Goal: Task Accomplishment & Management: Manage account settings

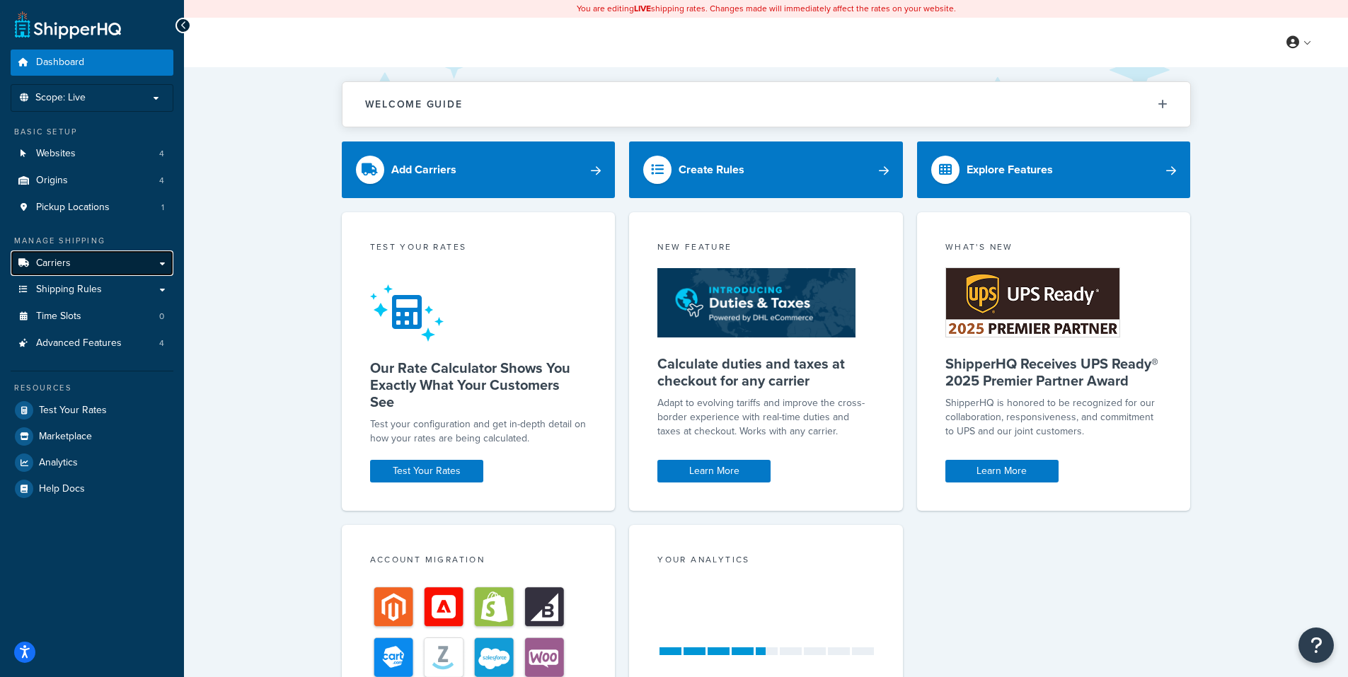
click at [164, 263] on link "Carriers" at bounding box center [92, 263] width 163 height 26
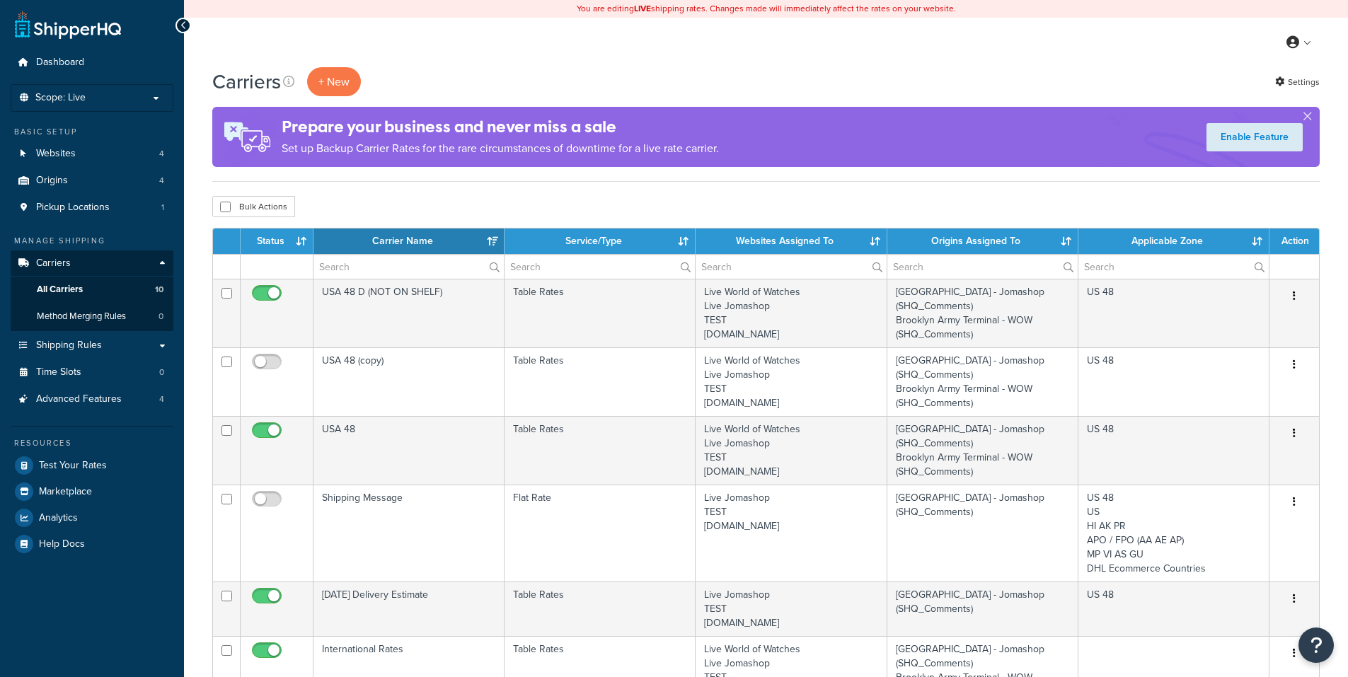
select select "15"
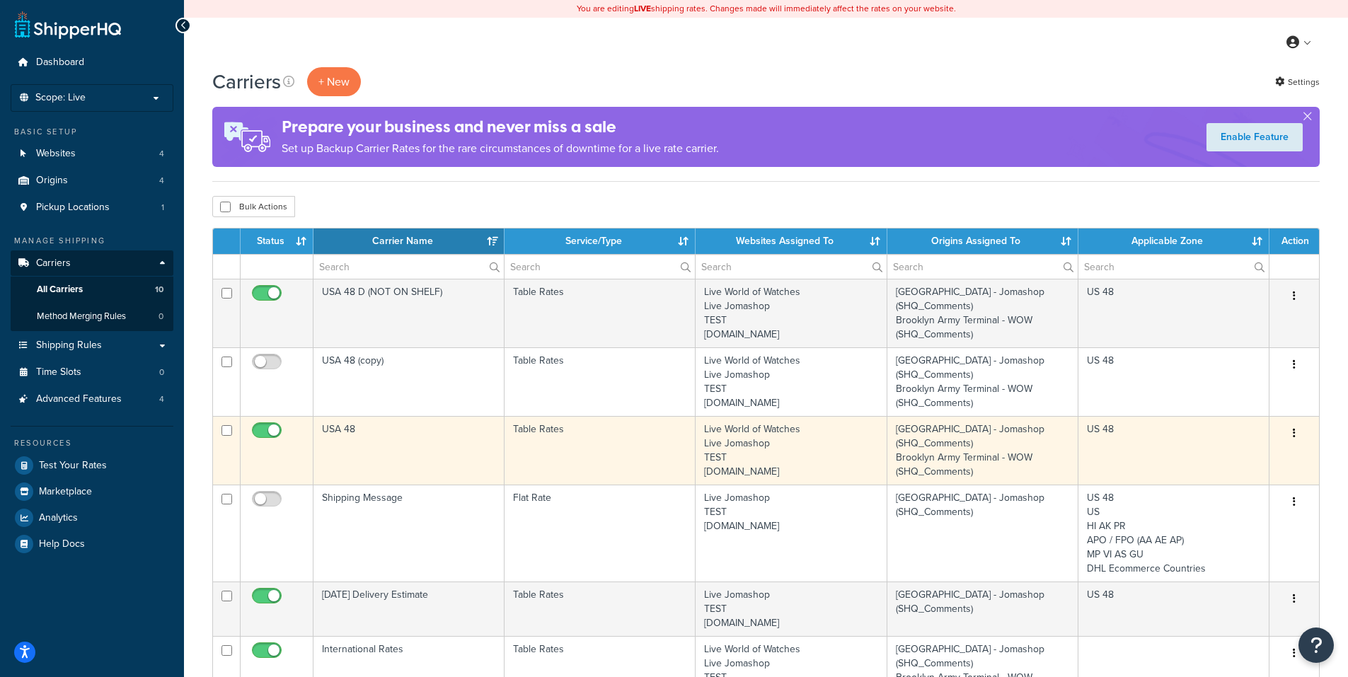
click at [1295, 434] on icon "button" at bounding box center [1294, 433] width 3 height 10
click at [1211, 460] on link "Edit" at bounding box center [1237, 462] width 112 height 29
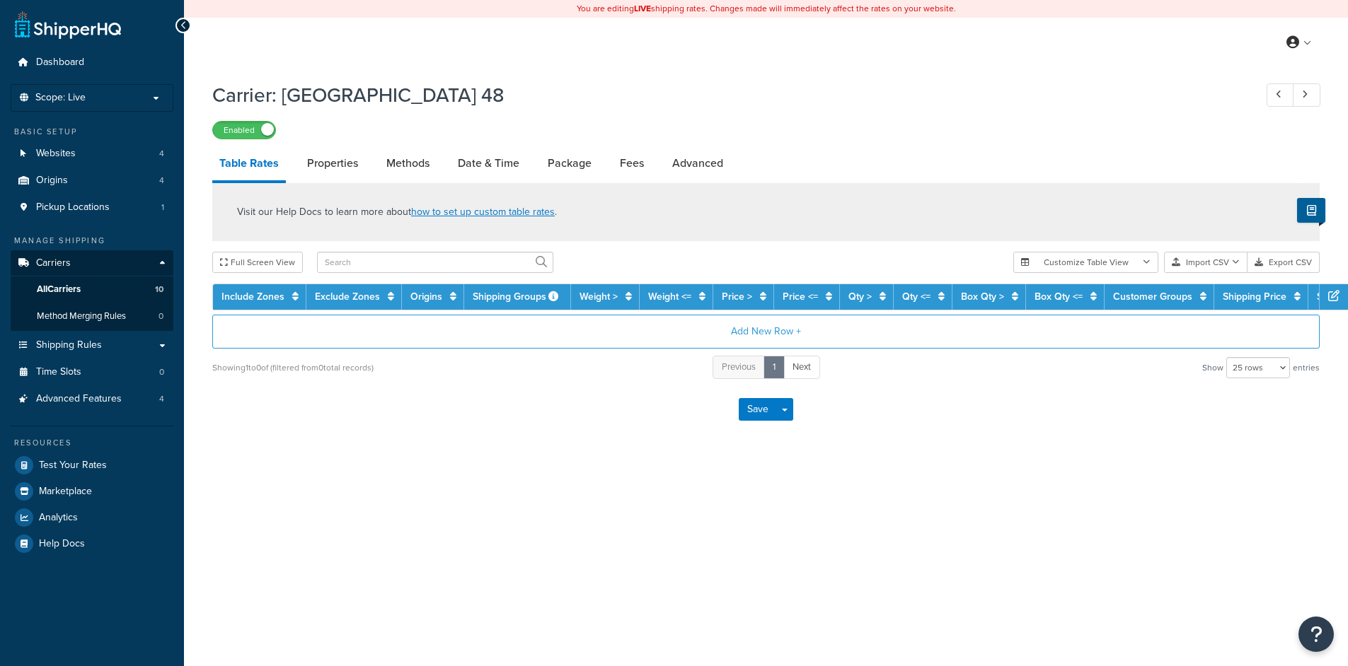
select select "25"
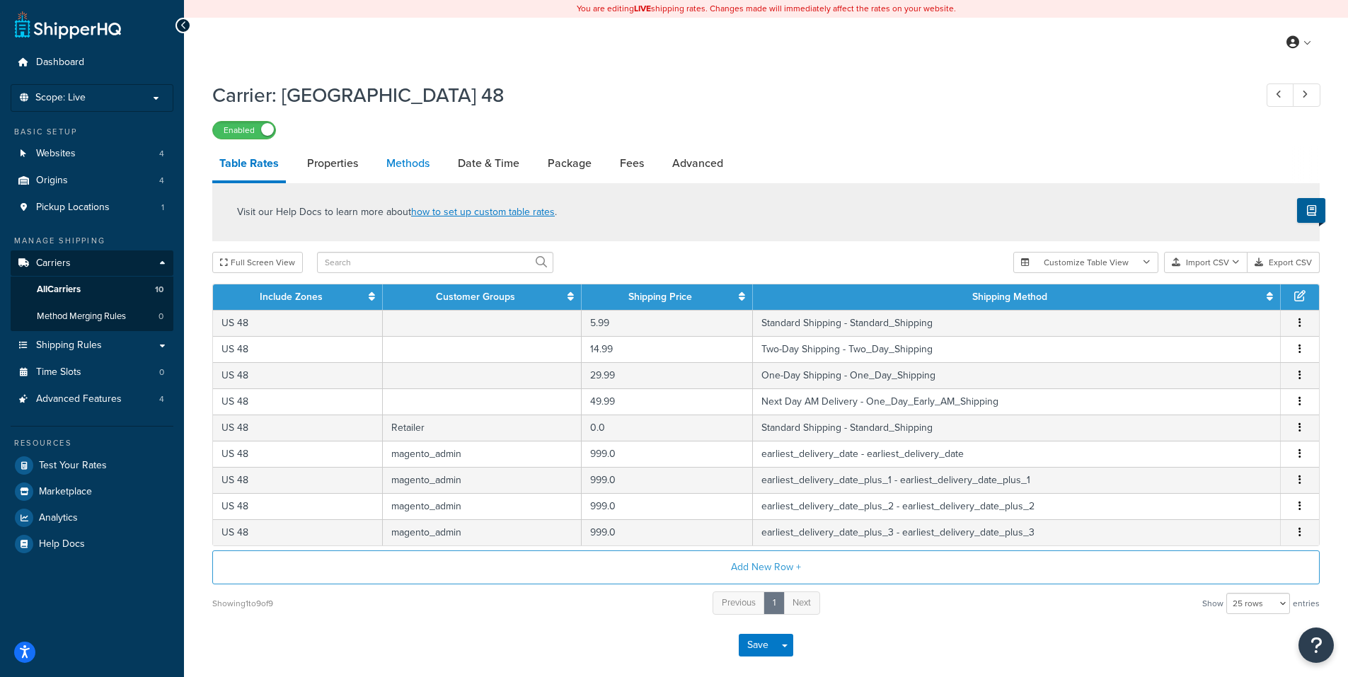
click at [401, 166] on link "Methods" at bounding box center [407, 163] width 57 height 34
select select "25"
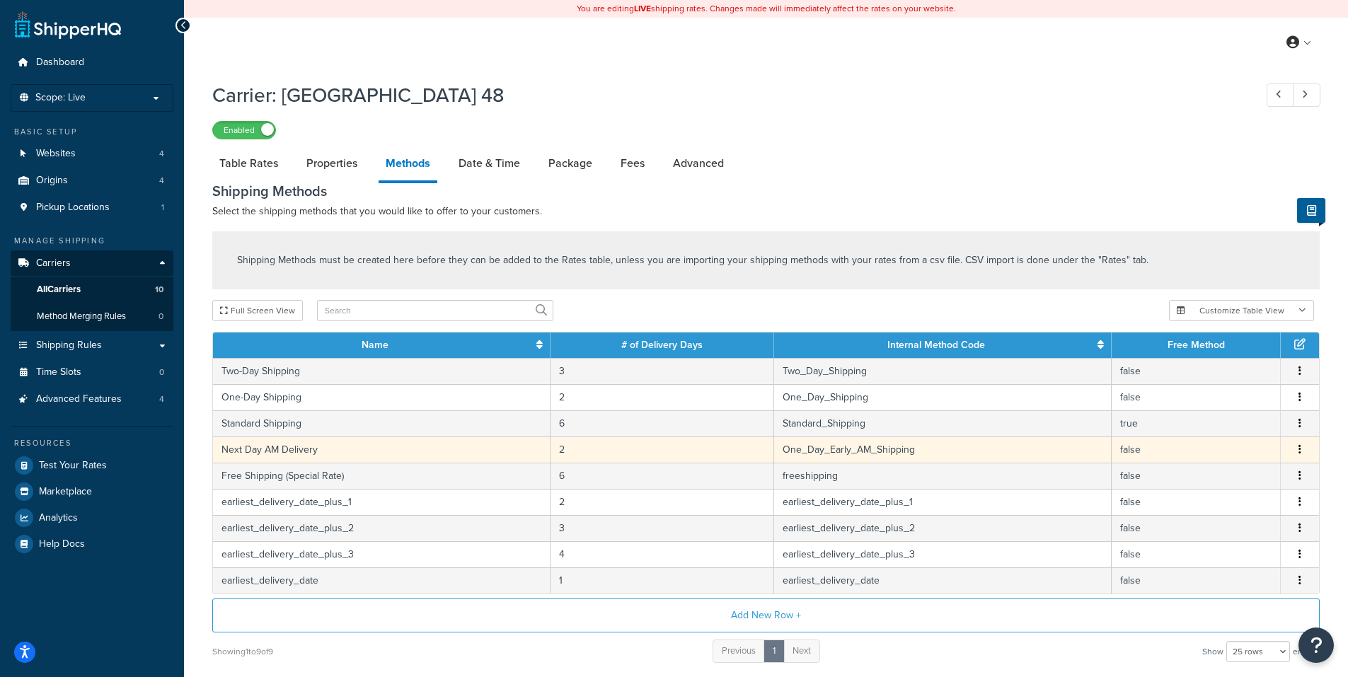
click at [1300, 450] on icon "button" at bounding box center [1299, 449] width 3 height 10
click at [1213, 447] on div "Edit" at bounding box center [1227, 437] width 100 height 29
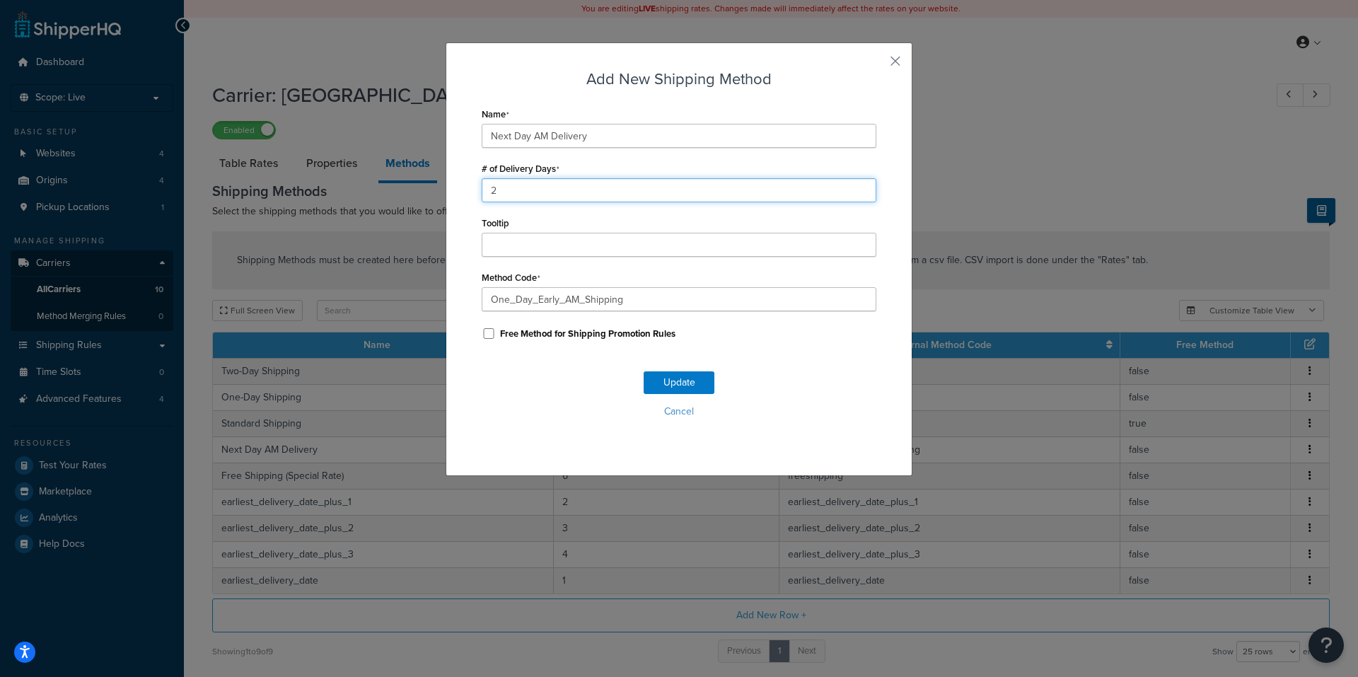
drag, startPoint x: 470, startPoint y: 184, endPoint x: 412, endPoint y: 209, distance: 63.4
click at [415, 207] on div "Add New Shipping Method Name Next Day AM Delivery # of Delivery Days 2 Tooltip …" at bounding box center [679, 338] width 1358 height 677
type input "1"
click at [669, 382] on button "Update" at bounding box center [679, 382] width 71 height 23
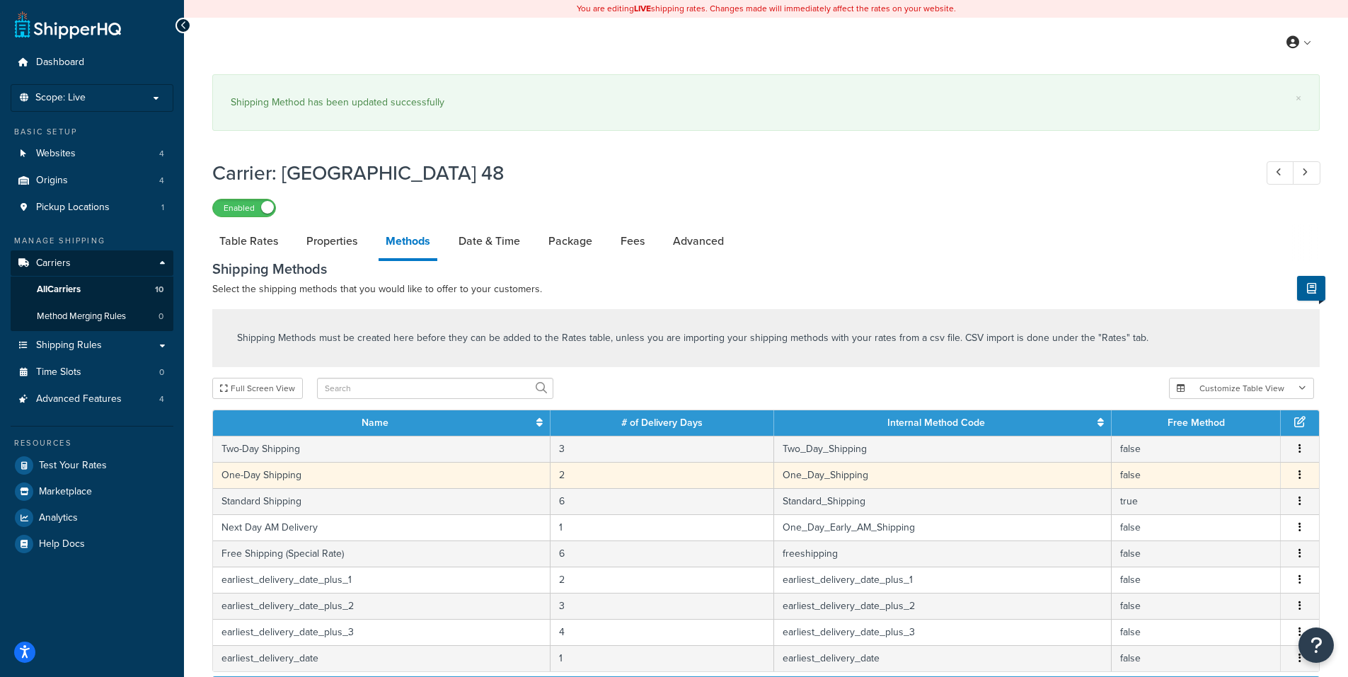
click at [1300, 474] on icon "button" at bounding box center [1299, 475] width 3 height 10
click at [1203, 458] on div "Edit" at bounding box center [1227, 463] width 100 height 29
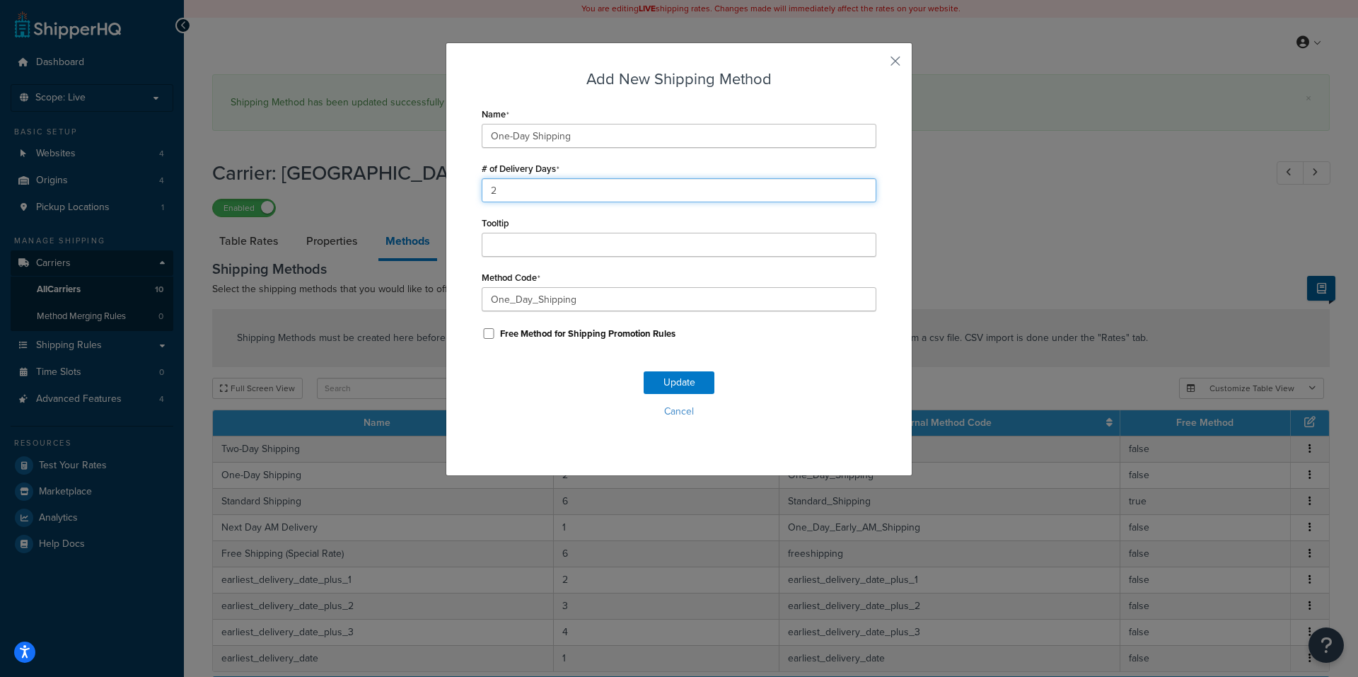
drag, startPoint x: 512, startPoint y: 187, endPoint x: 444, endPoint y: 199, distance: 69.0
click at [446, 195] on div "Add New Shipping Method Name One-Day Shipping # of Delivery Days 2 Tooltip Meth…" at bounding box center [679, 259] width 467 height 434
type input "1"
click at [674, 382] on button "Update" at bounding box center [679, 382] width 71 height 23
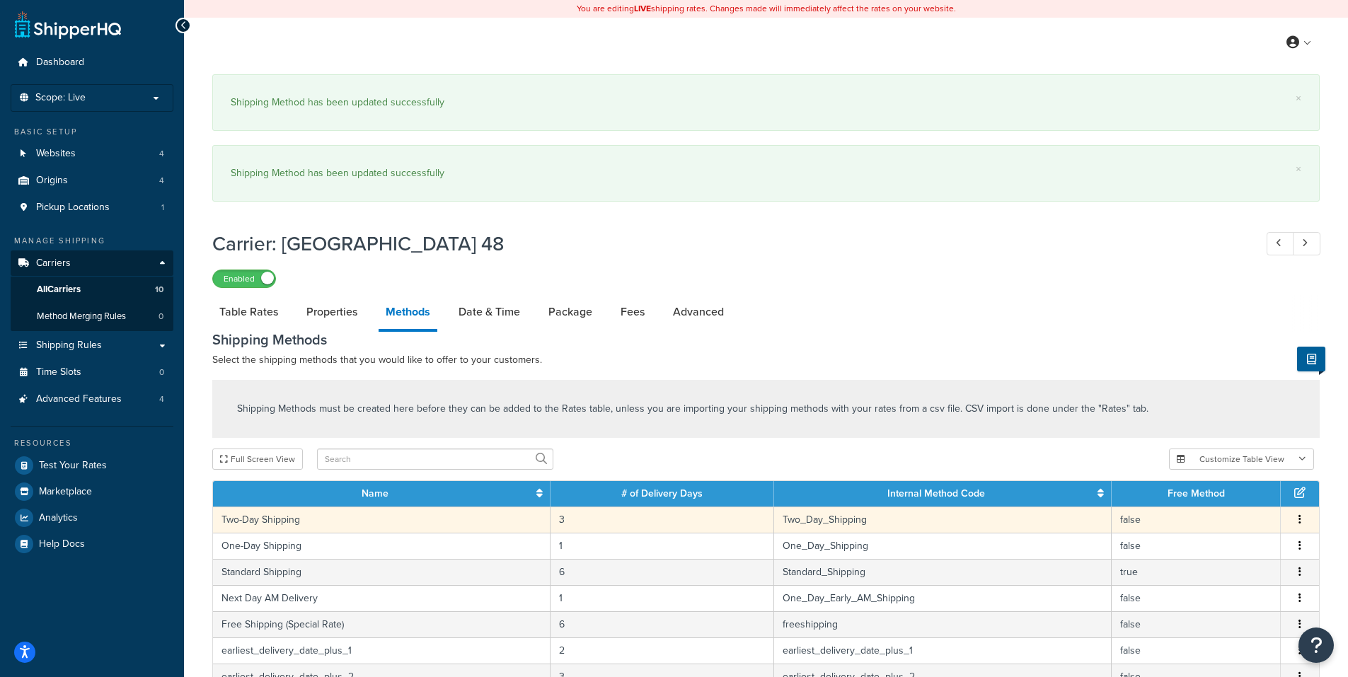
click at [1300, 521] on icon "button" at bounding box center [1299, 519] width 3 height 10
click at [1227, 507] on div "Edit" at bounding box center [1227, 507] width 100 height 29
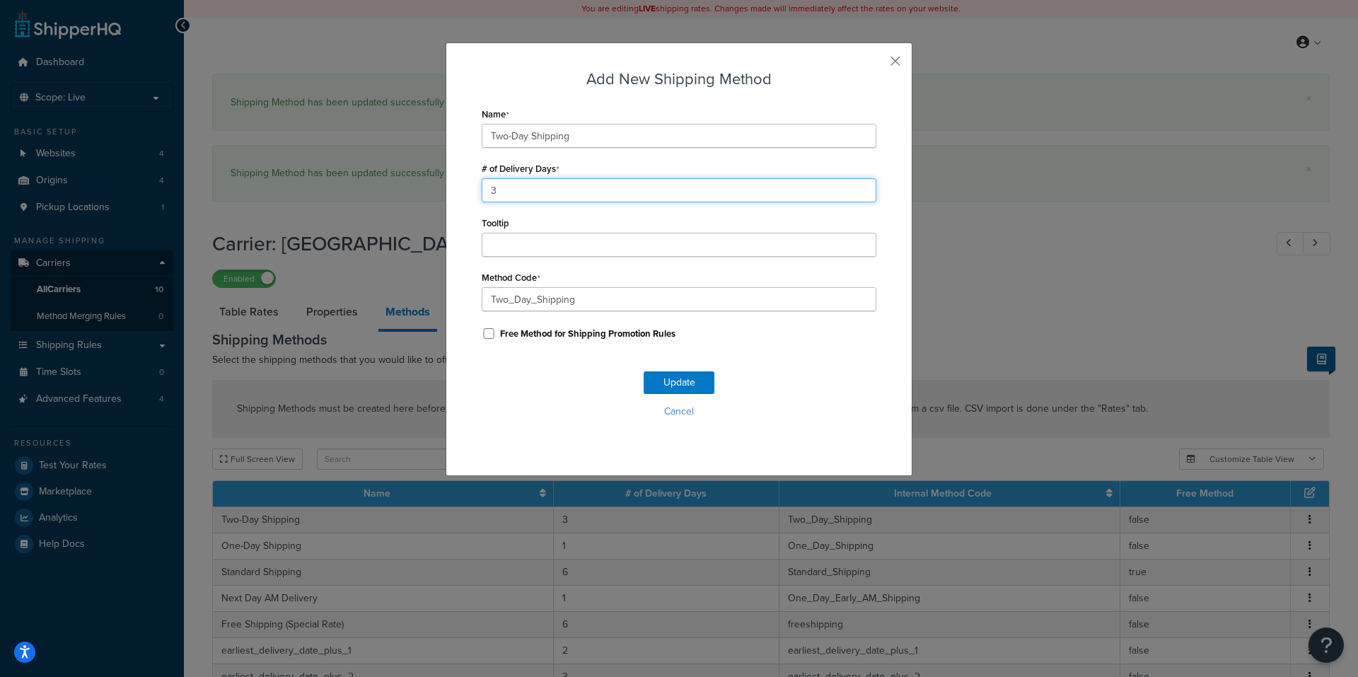
drag, startPoint x: 501, startPoint y: 194, endPoint x: 441, endPoint y: 197, distance: 60.2
click at [446, 197] on div "Add New Shipping Method Name Two-Day Shipping # of Delivery Days 3 Tooltip Meth…" at bounding box center [679, 259] width 467 height 434
type input "2"
click at [664, 378] on button "Update" at bounding box center [679, 382] width 71 height 23
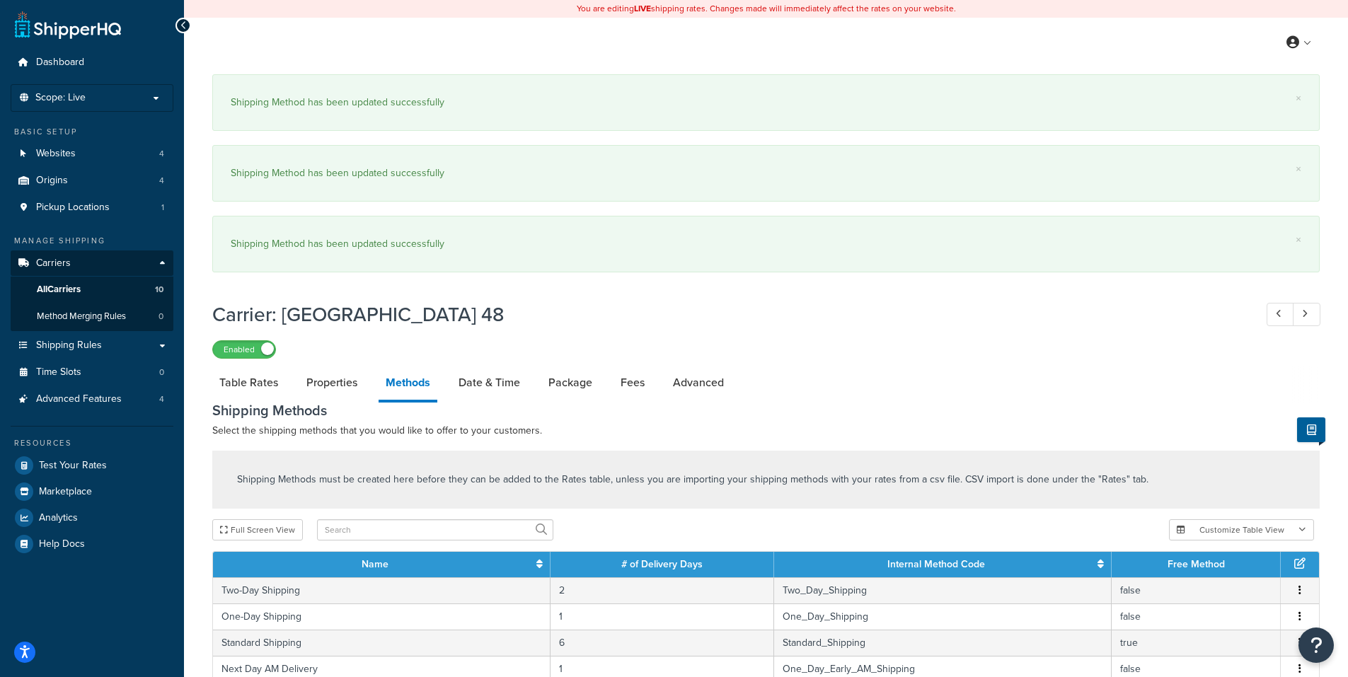
scroll to position [337, 0]
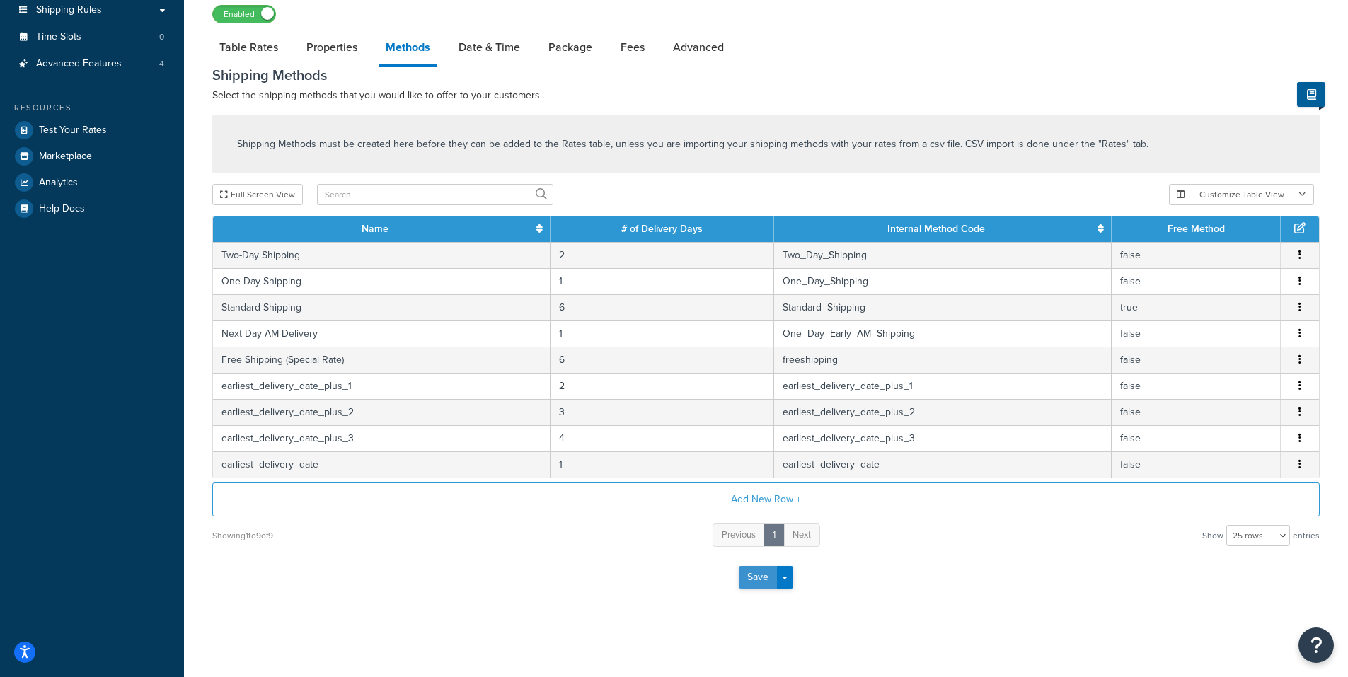
click at [758, 582] on button "Save" at bounding box center [758, 577] width 38 height 23
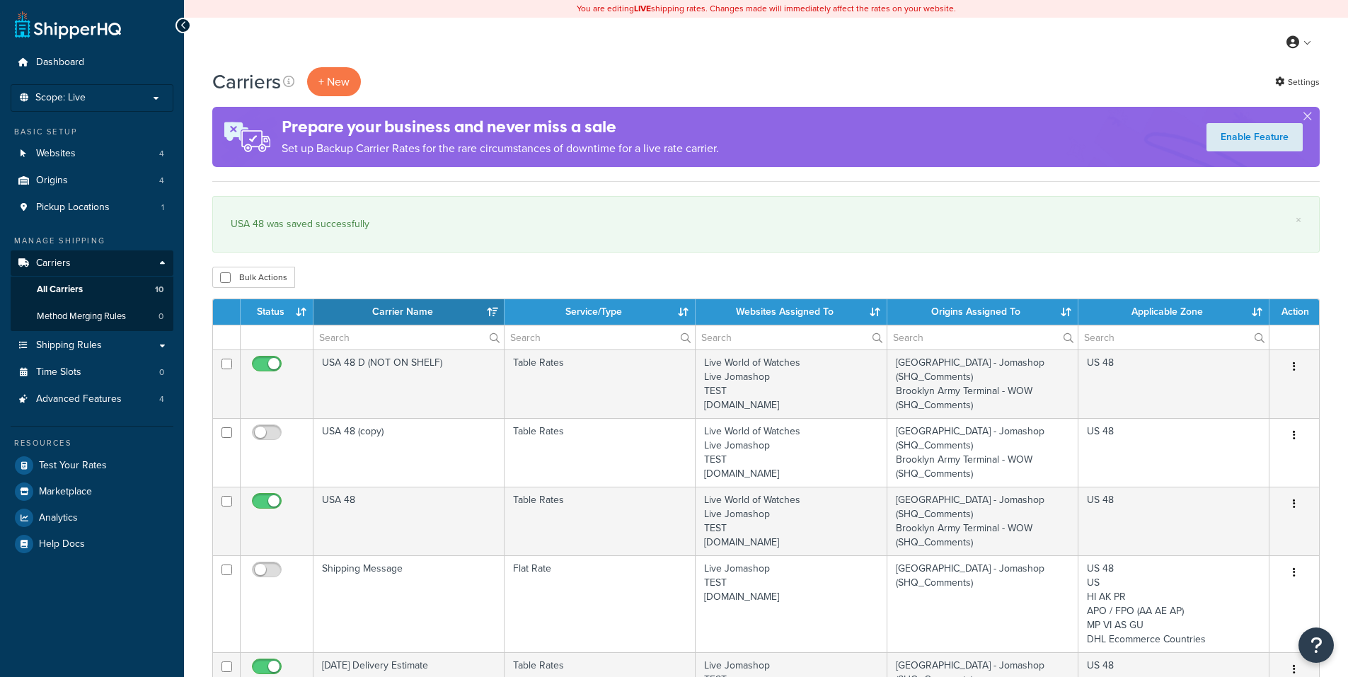
select select "15"
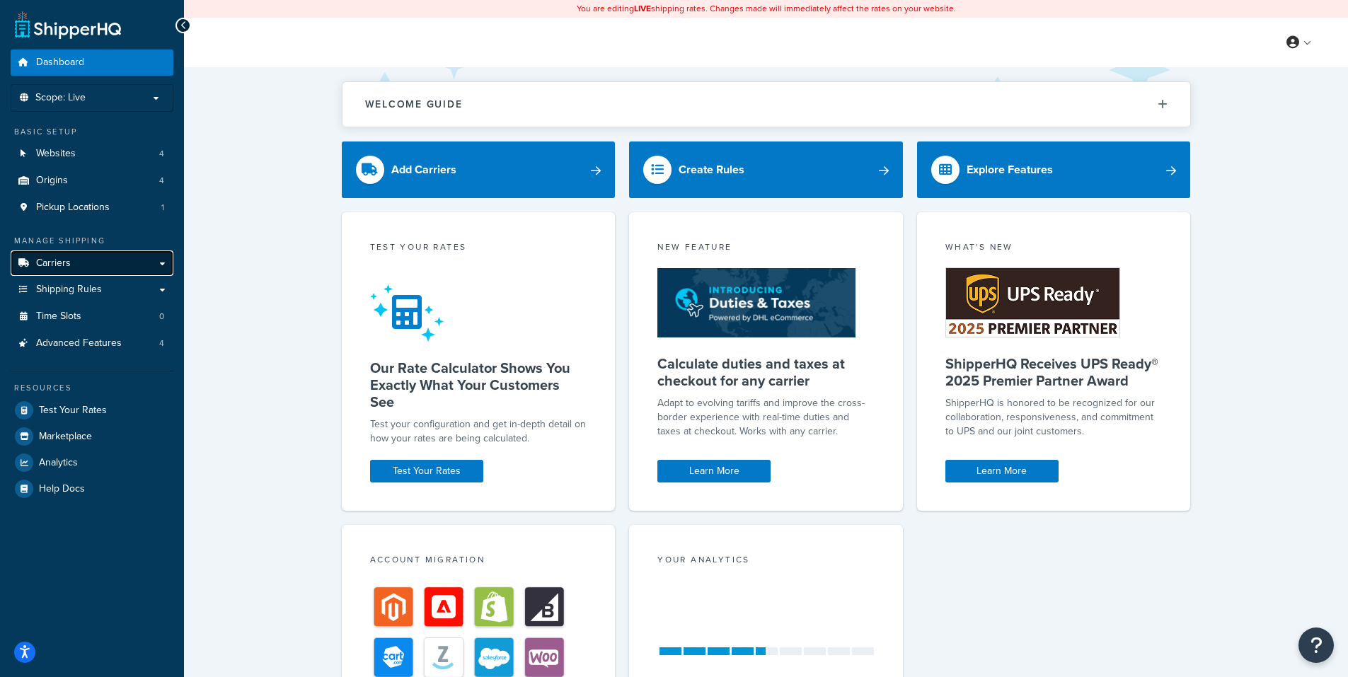
click at [160, 264] on link "Carriers" at bounding box center [92, 263] width 163 height 26
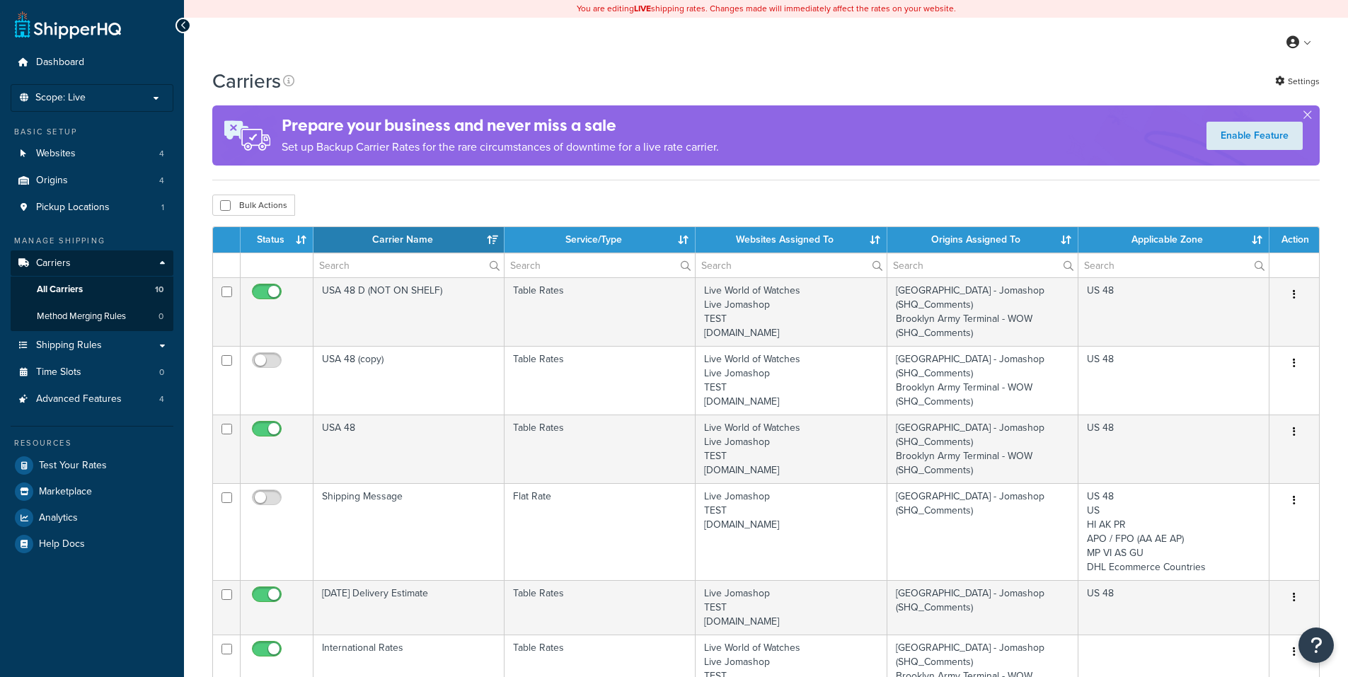
select select "15"
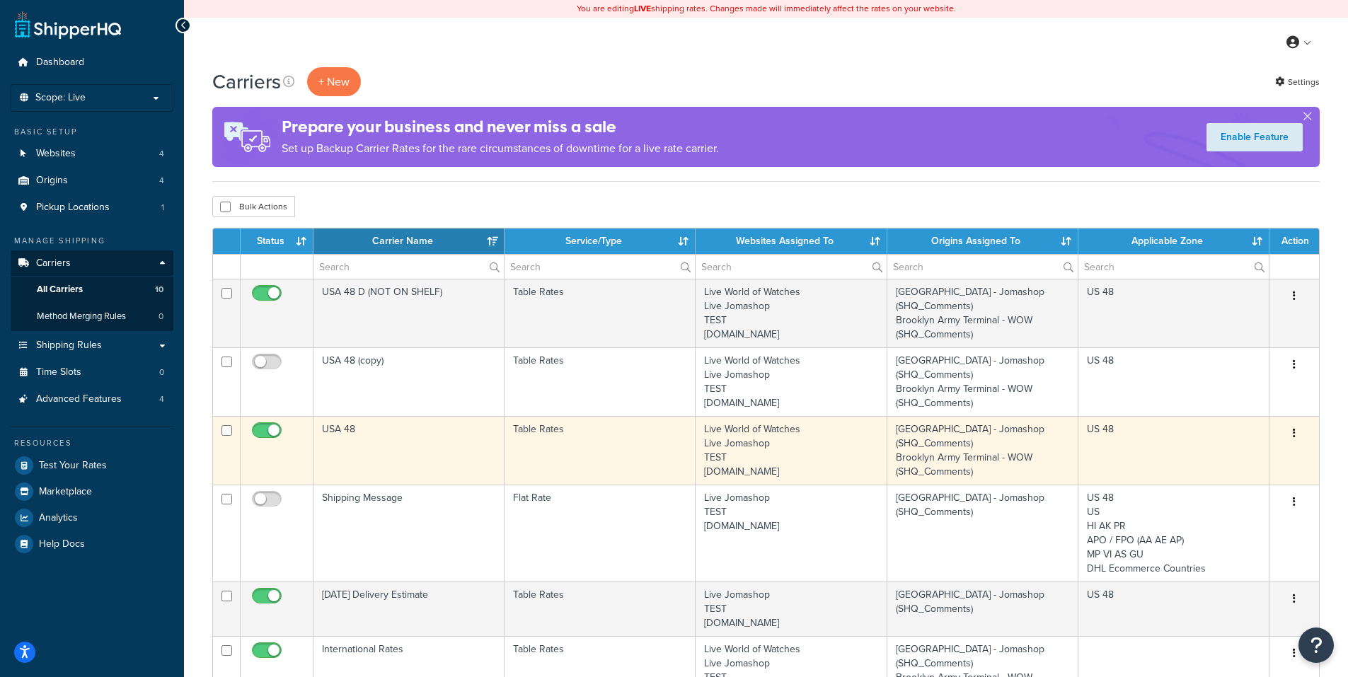
click at [1294, 436] on icon "button" at bounding box center [1294, 433] width 3 height 10
click at [1252, 463] on link "Edit" at bounding box center [1237, 462] width 112 height 29
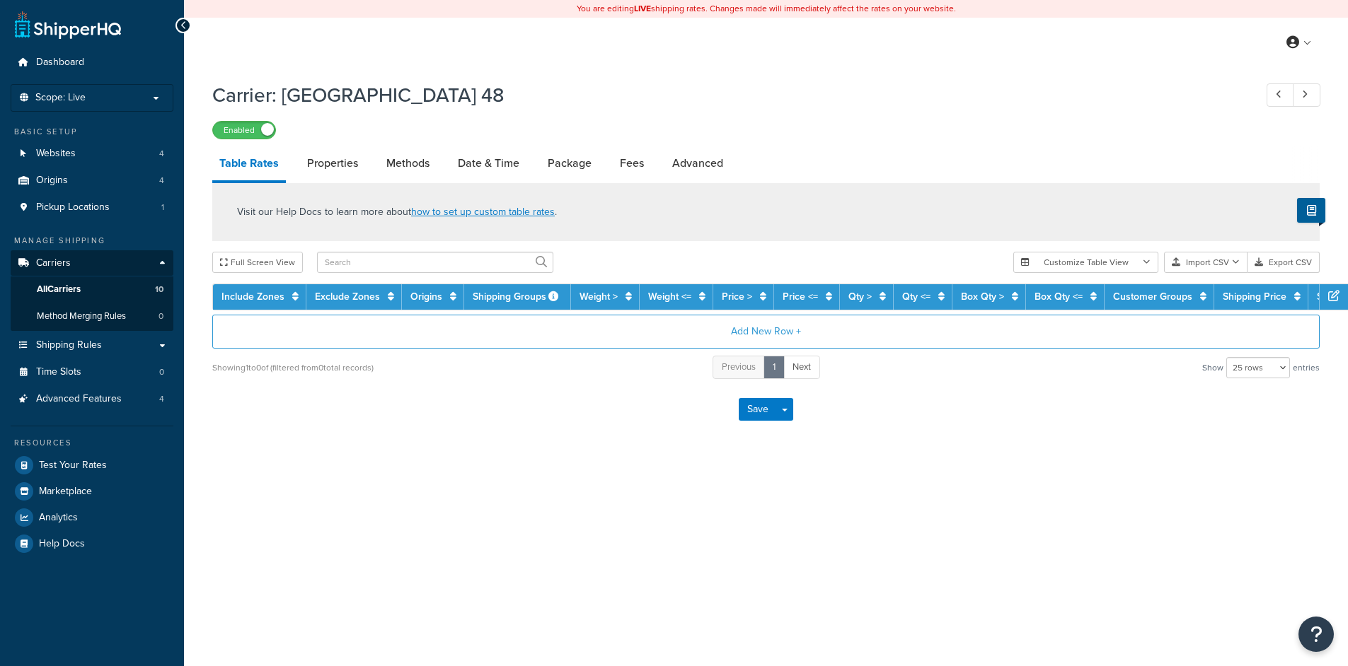
select select "25"
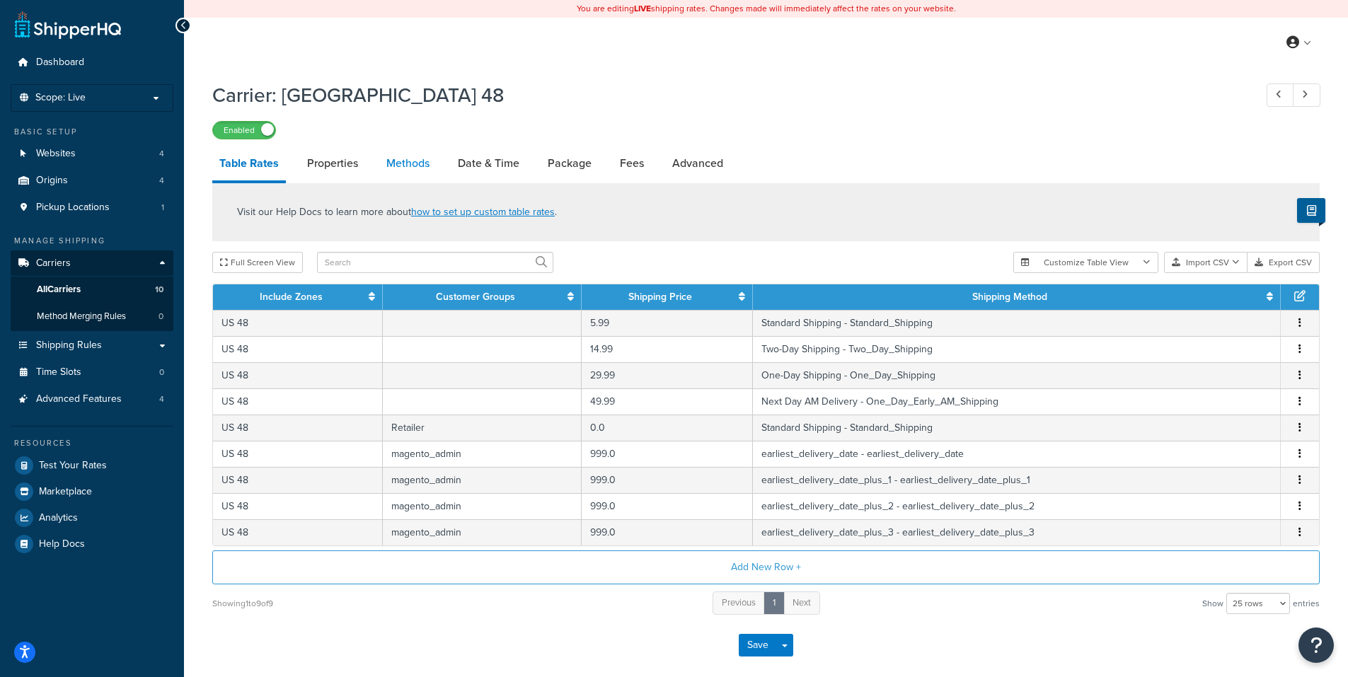
click at [401, 154] on link "Methods" at bounding box center [407, 163] width 57 height 34
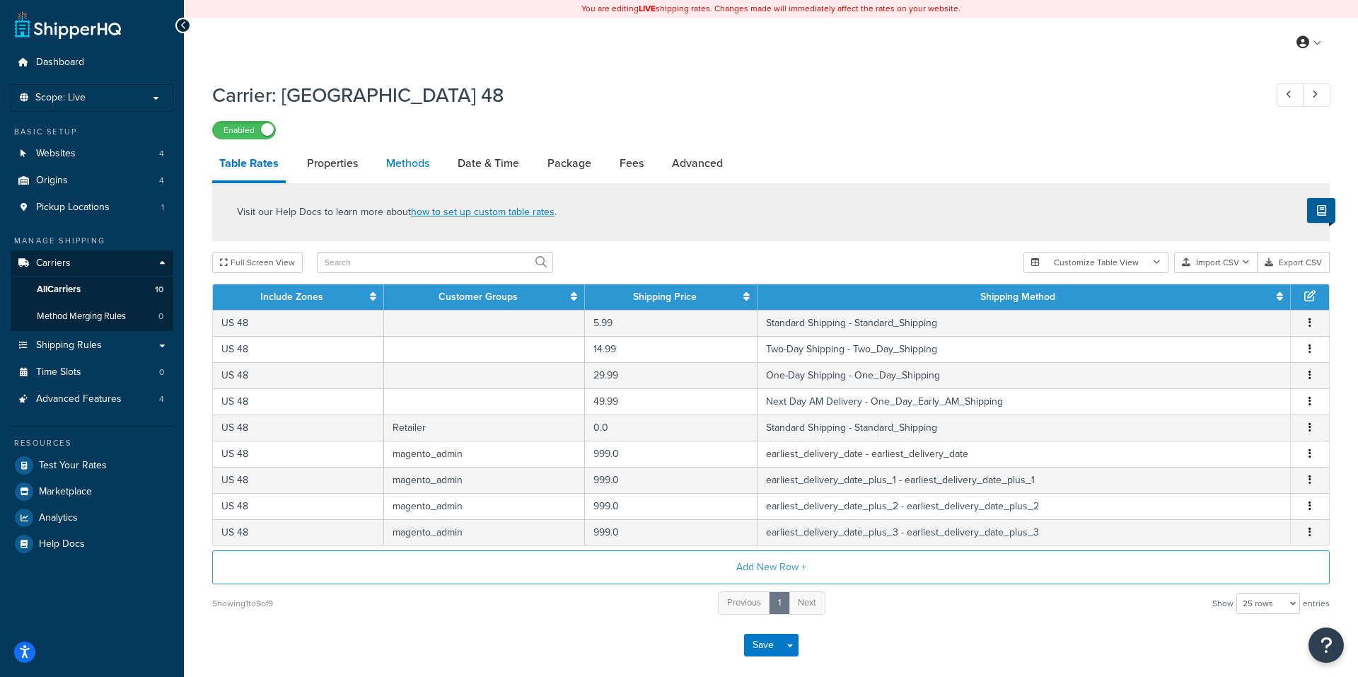
select select "25"
